Goal: Navigation & Orientation: Find specific page/section

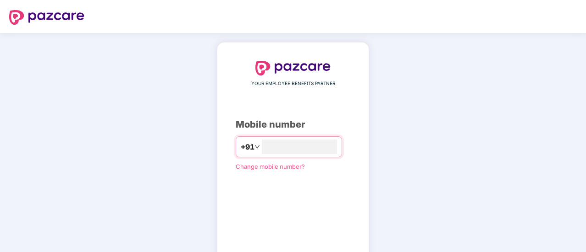
type input "**********"
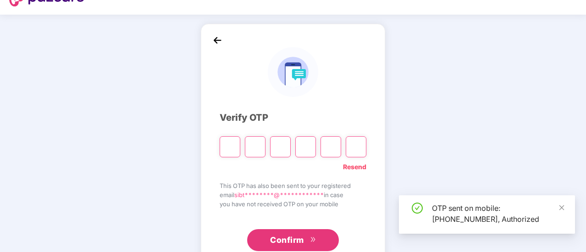
scroll to position [19, 0]
click at [225, 150] on input "Please enter verification code. Digit 1" at bounding box center [229, 146] width 21 height 21
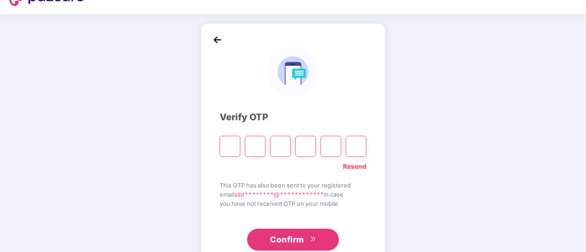
type input "*"
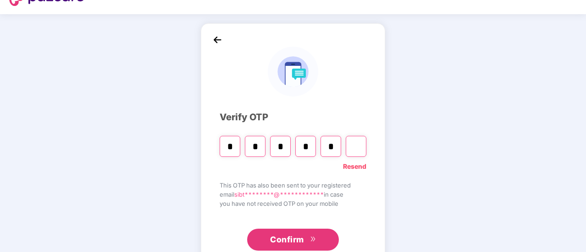
type input "*"
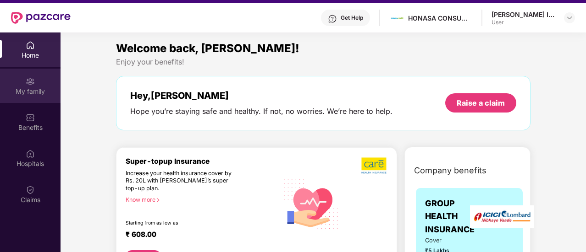
click at [26, 90] on div "My family" at bounding box center [30, 91] width 60 height 9
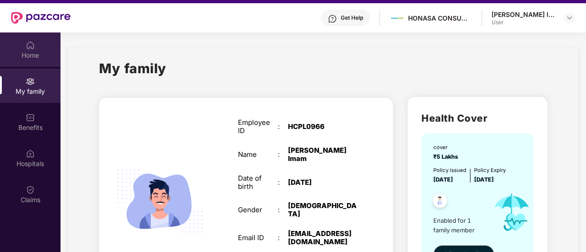
click at [39, 51] on div "Home" at bounding box center [30, 55] width 60 height 9
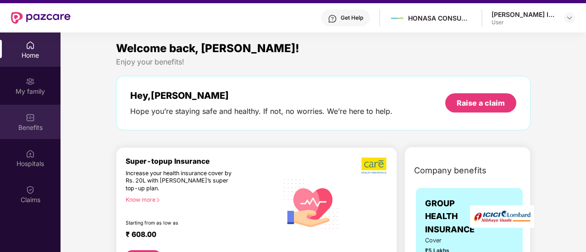
click at [25, 127] on div "Benefits" at bounding box center [30, 127] width 60 height 9
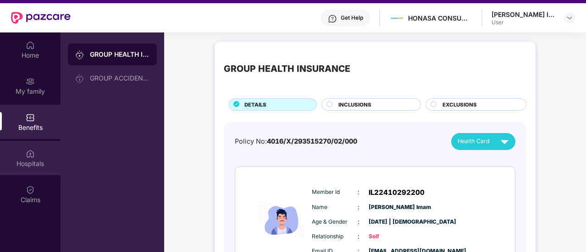
click at [32, 161] on div "Hospitals" at bounding box center [30, 163] width 60 height 9
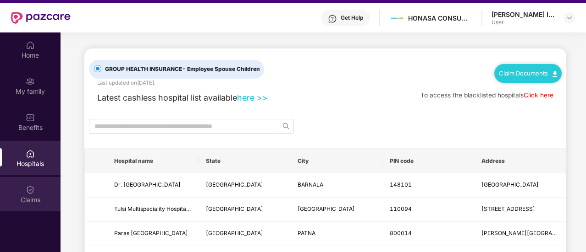
click at [44, 196] on div "Claims" at bounding box center [30, 200] width 60 height 9
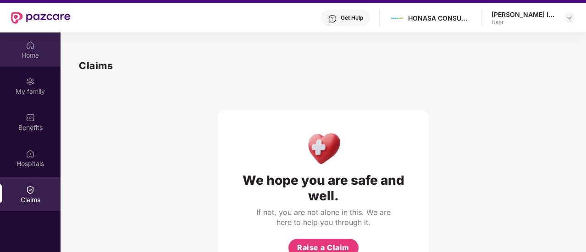
click at [35, 56] on div "Home" at bounding box center [30, 55] width 60 height 9
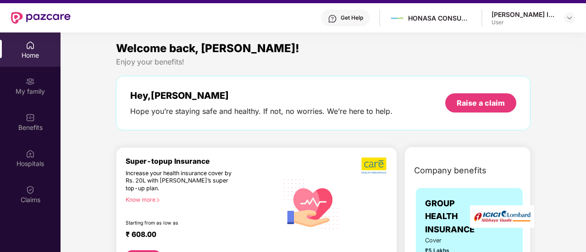
click at [361, 18] on div "Get Help" at bounding box center [351, 17] width 22 height 7
click at [280, 17] on div "Get Help HONASA CONSUMER LIMITED [PERSON_NAME] Imam User" at bounding box center [323, 17] width 504 height 29
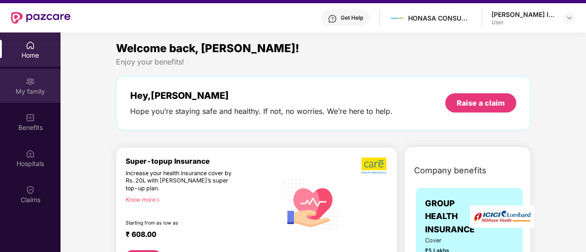
click at [31, 95] on div "My family" at bounding box center [30, 91] width 60 height 9
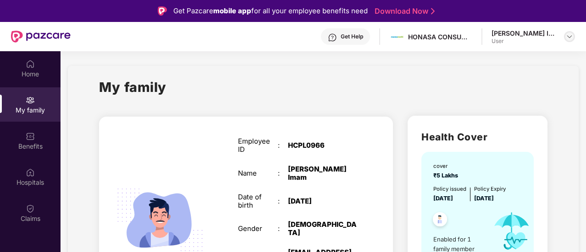
click at [568, 37] on img at bounding box center [568, 36] width 7 height 7
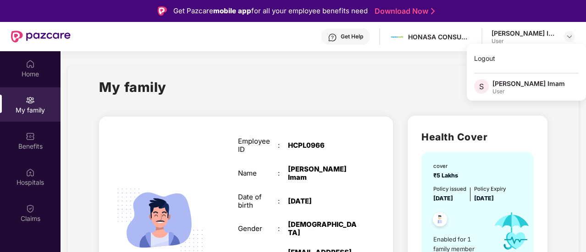
click at [410, 88] on div "My family" at bounding box center [323, 93] width 448 height 32
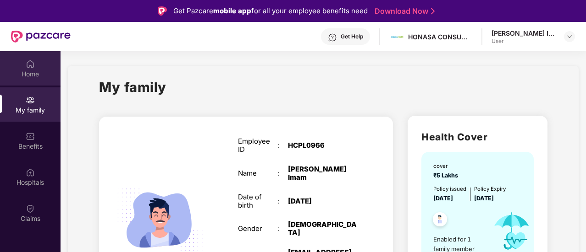
click at [28, 63] on img at bounding box center [30, 64] width 9 height 9
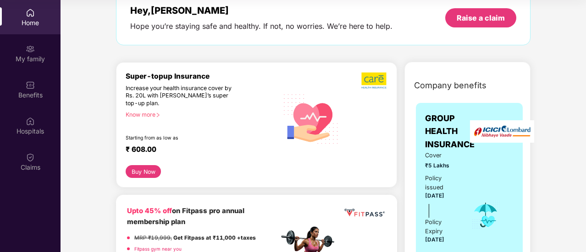
scroll to position [52, 0]
click at [151, 177] on button "Buy Now" at bounding box center [143, 172] width 35 height 13
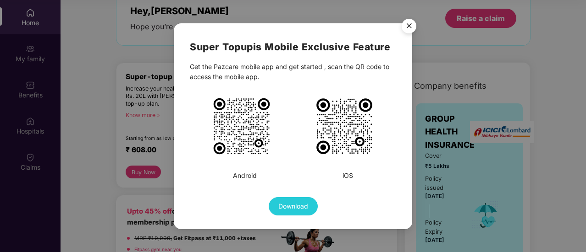
click at [405, 30] on img "Close" at bounding box center [409, 28] width 26 height 26
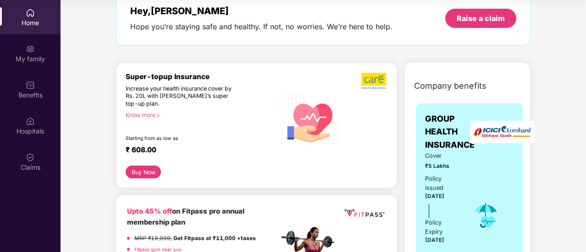
click at [38, 22] on div "Home" at bounding box center [30, 22] width 60 height 9
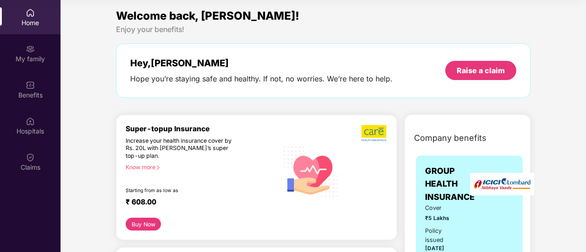
click at [32, 10] on img at bounding box center [30, 12] width 9 height 9
click at [40, 85] on div "Benefits" at bounding box center [30, 89] width 60 height 34
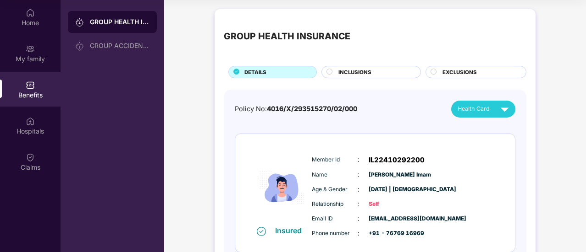
click at [376, 101] on div "Policy No: 4016/X/293515270/02/000 Health Card" at bounding box center [375, 109] width 280 height 17
click at [500, 105] on img at bounding box center [504, 109] width 16 height 16
click at [422, 114] on div "Policy No: 4016/X/293515270/02/000 Health Card" at bounding box center [375, 109] width 280 height 17
click at [263, 77] on div "DETAILS" at bounding box center [276, 73] width 72 height 10
click at [127, 47] on div "GROUP ACCIDENTAL INSURANCE" at bounding box center [120, 45] width 60 height 7
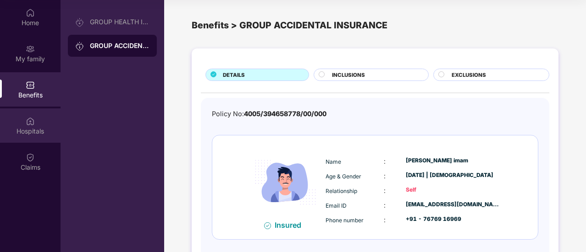
click at [36, 129] on div "Hospitals" at bounding box center [30, 131] width 60 height 9
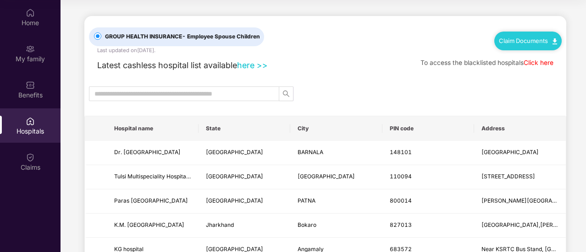
click at [235, 37] on span "- Employee Spouse Children" at bounding box center [221, 36] width 78 height 7
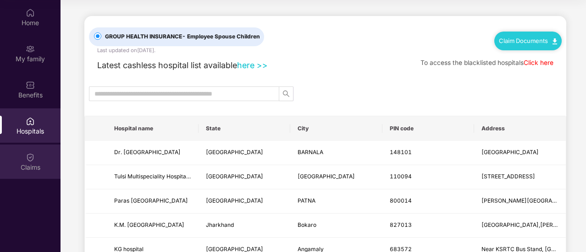
click at [36, 158] on div "Claims" at bounding box center [30, 162] width 60 height 34
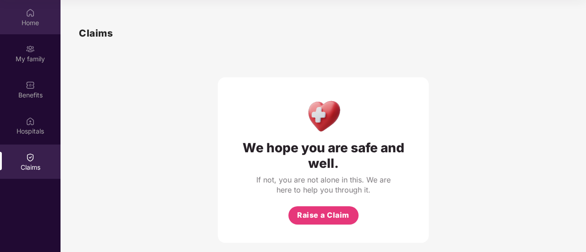
click at [24, 22] on div "Home" at bounding box center [30, 22] width 60 height 9
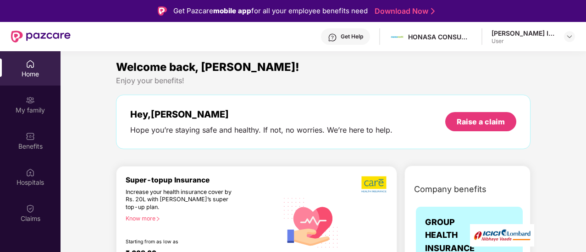
click at [368, 41] on div "Get Help" at bounding box center [345, 36] width 49 height 16
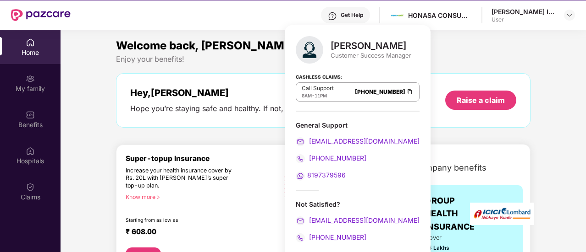
scroll to position [21, 0]
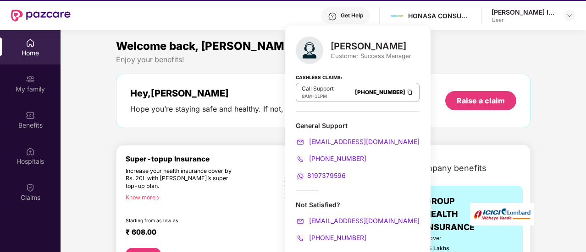
click at [454, 58] on div "Enjoy your benefits!" at bounding box center [323, 60] width 414 height 10
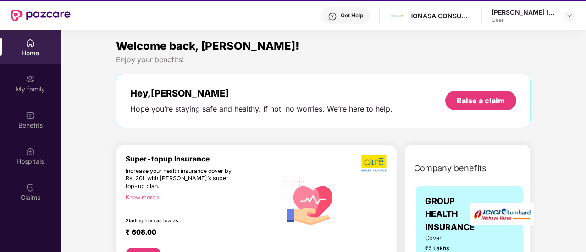
scroll to position [0, 0]
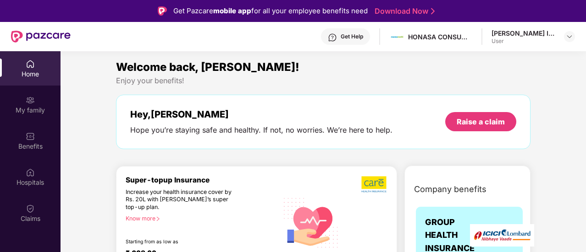
click at [363, 34] on div "Get Help" at bounding box center [351, 36] width 22 height 7
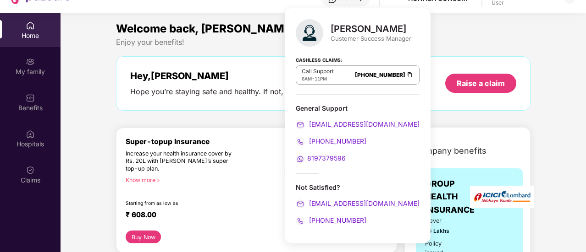
scroll to position [51, 0]
